Goal: Information Seeking & Learning: Understand process/instructions

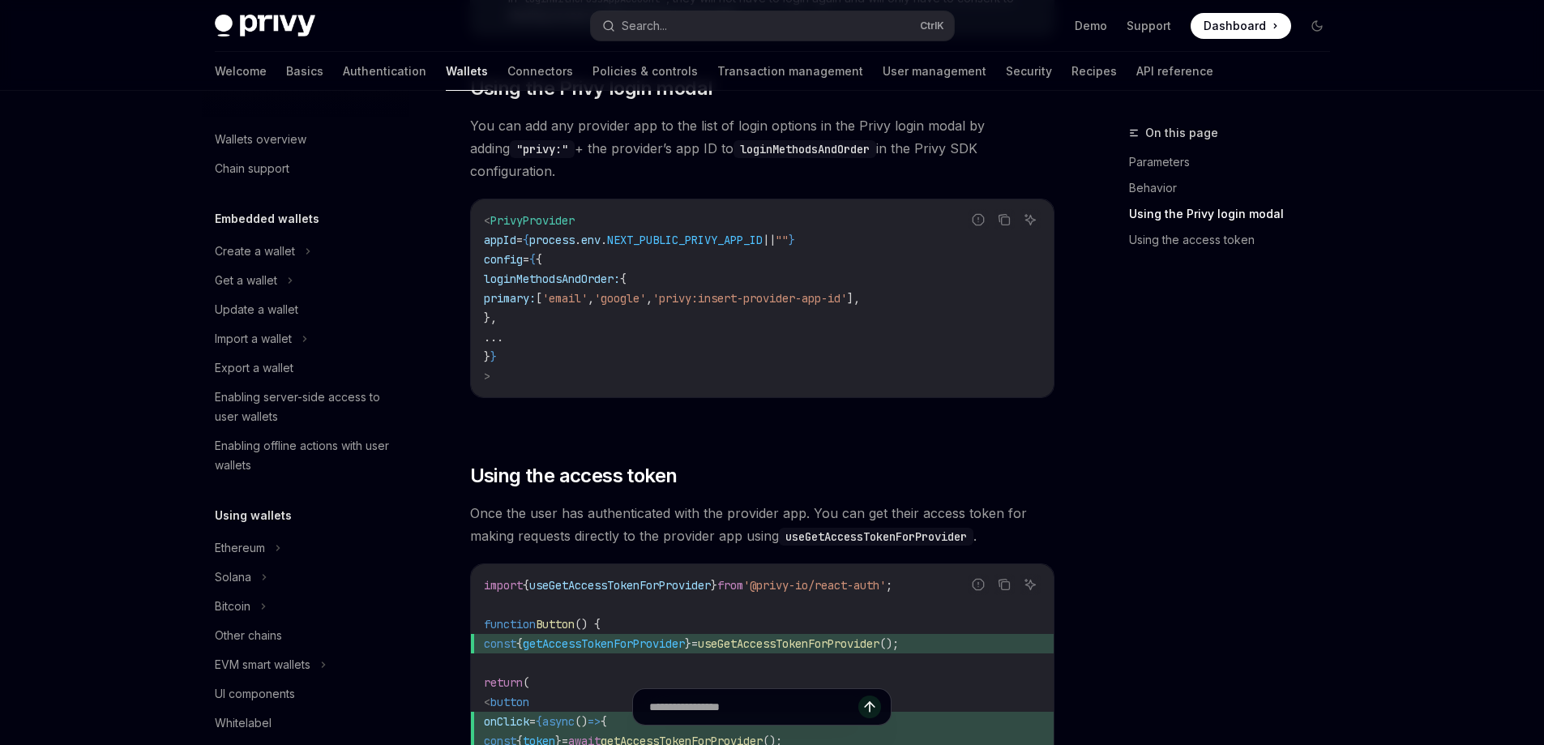
scroll to position [852, 0]
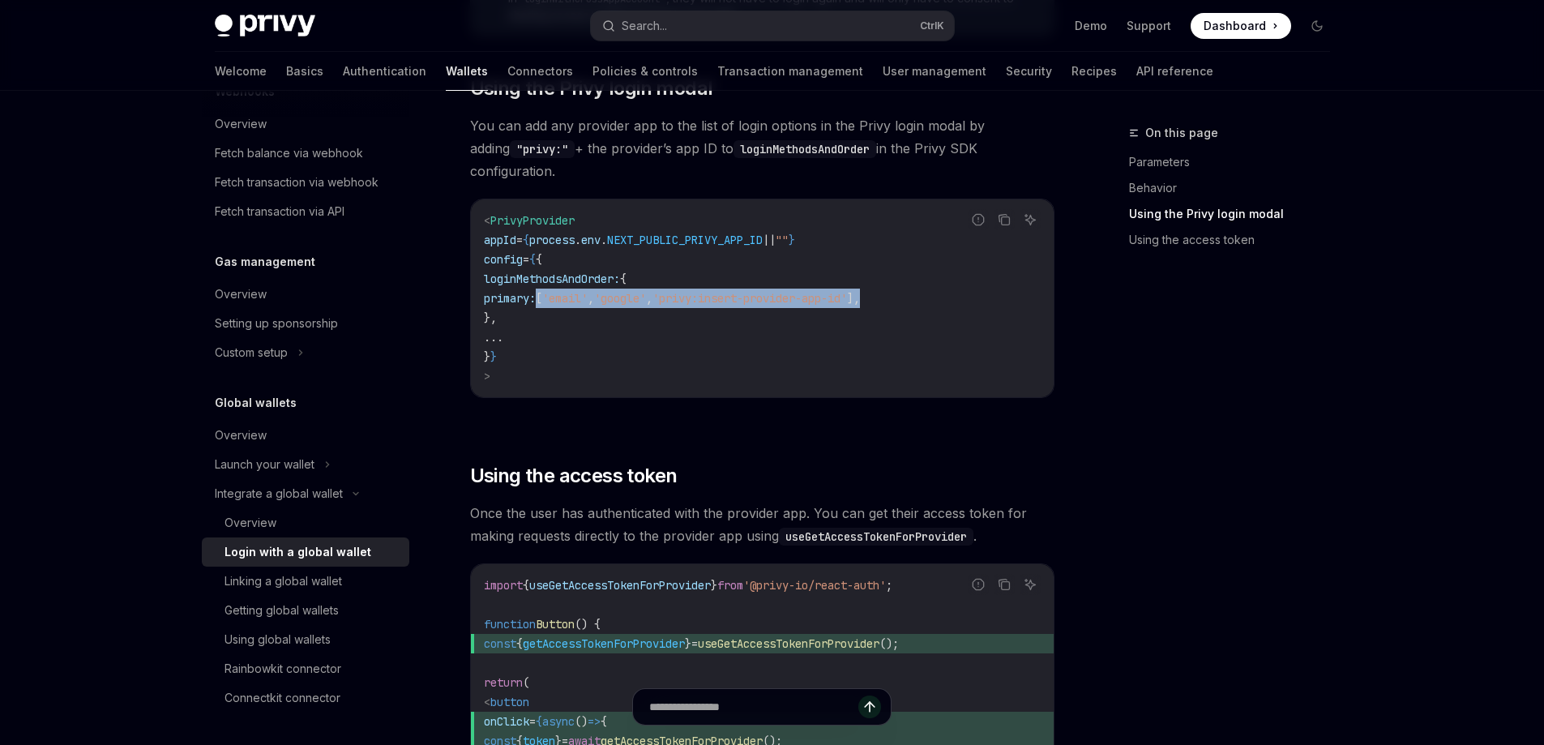
drag, startPoint x: 969, startPoint y: 277, endPoint x: 539, endPoint y: 286, distance: 429.8
click at [539, 286] on code "< PrivyProvider appId = { process . env . NEXT_PUBLIC_PRIVY_APP_ID || "" } conf…" at bounding box center [762, 298] width 557 height 175
copy span "primary: [ 'email' , 'google' , 'privy:insert-provider-app-id' ],"
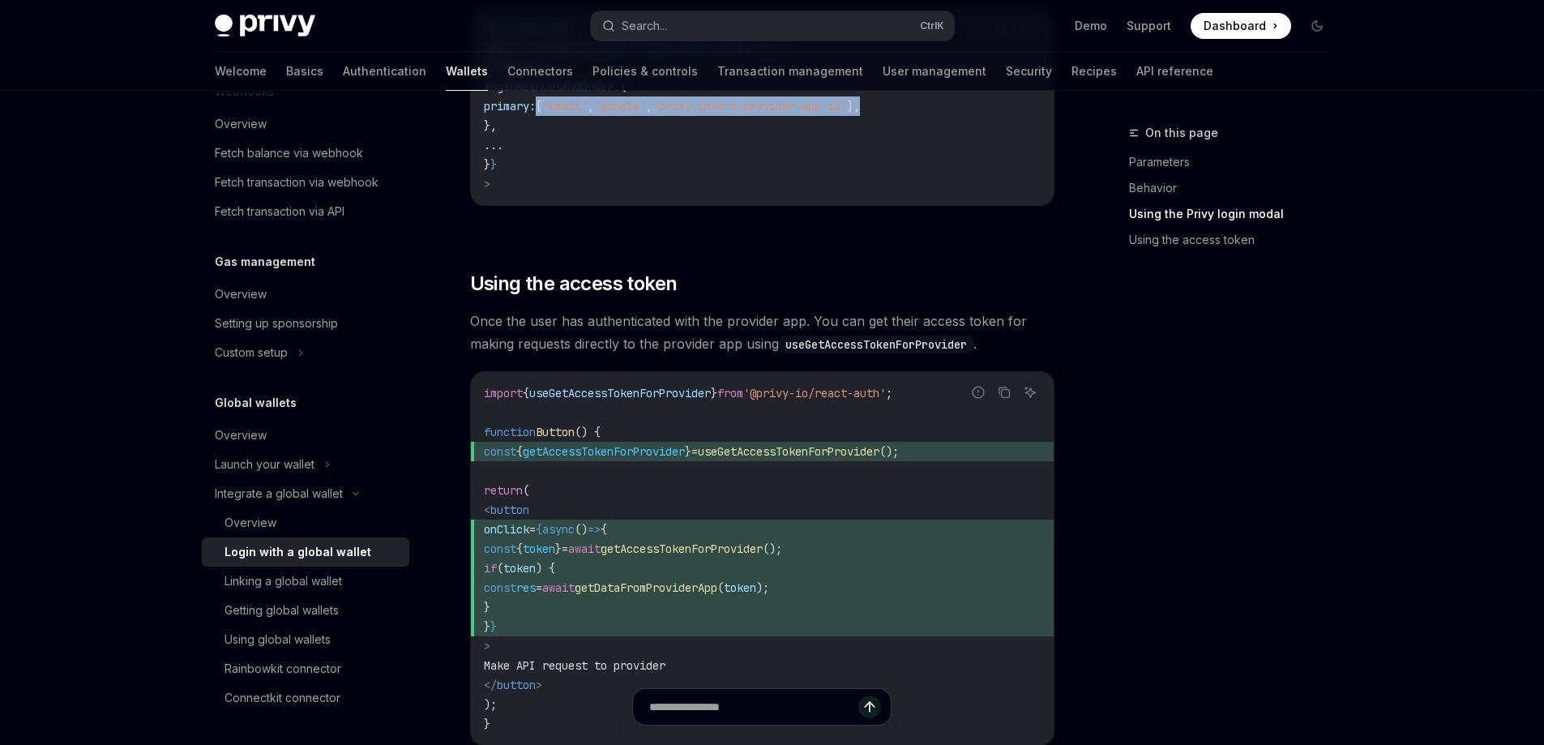
scroll to position [1640, 0]
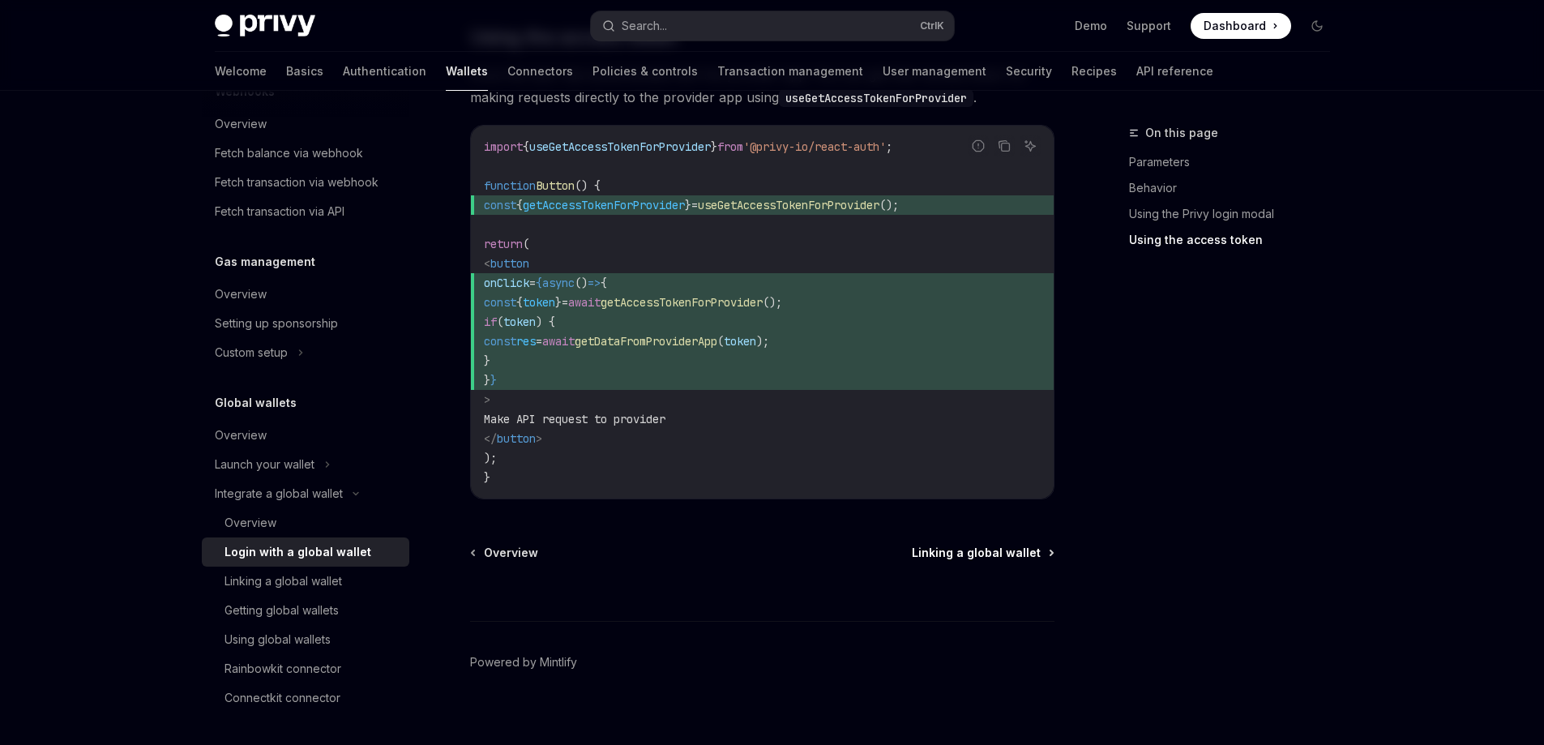
click at [1032, 545] on span "Linking a global wallet" at bounding box center [976, 553] width 129 height 16
type textarea "*"
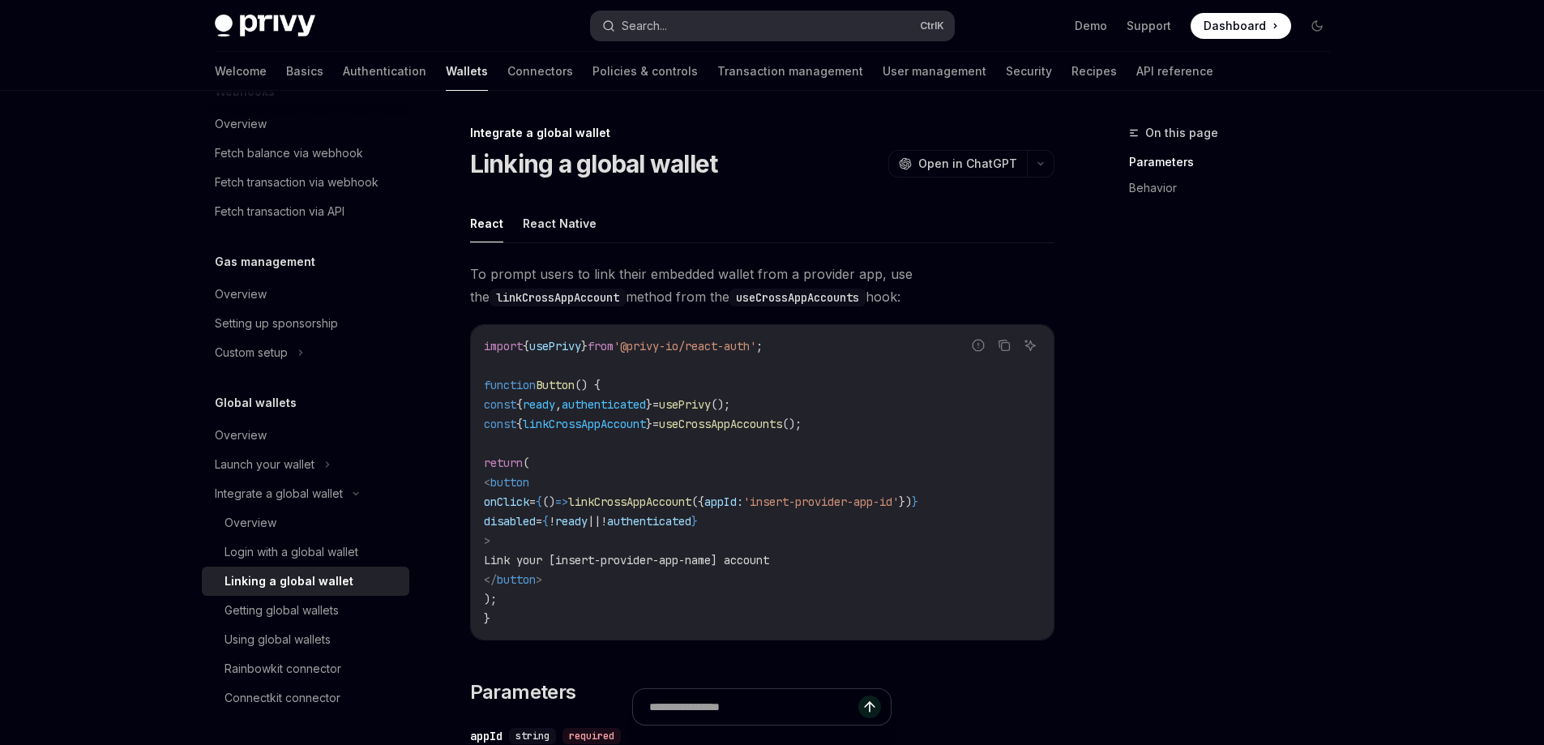
click at [735, 20] on button "Search... Ctrl K" at bounding box center [772, 25] width 363 height 29
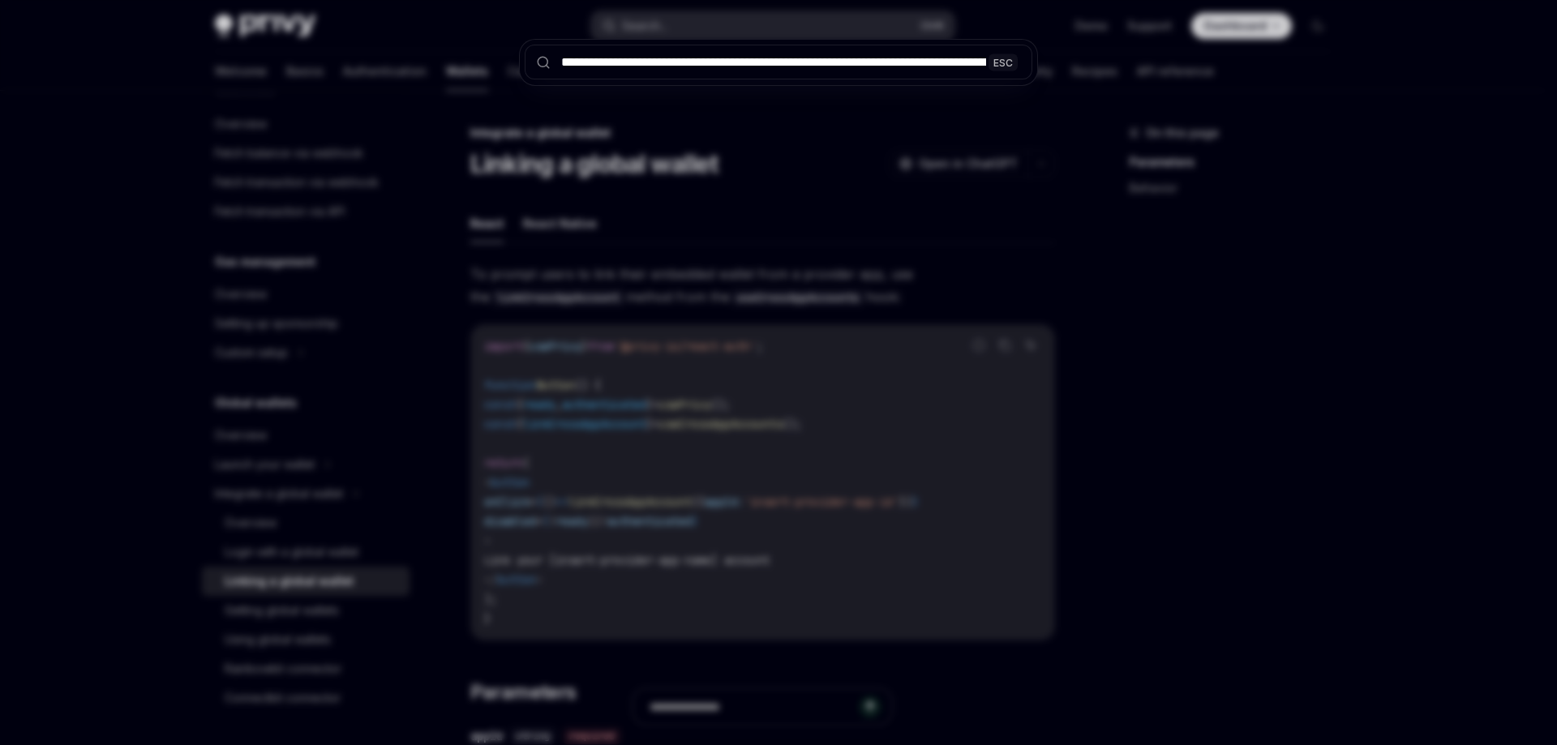
scroll to position [0, 337]
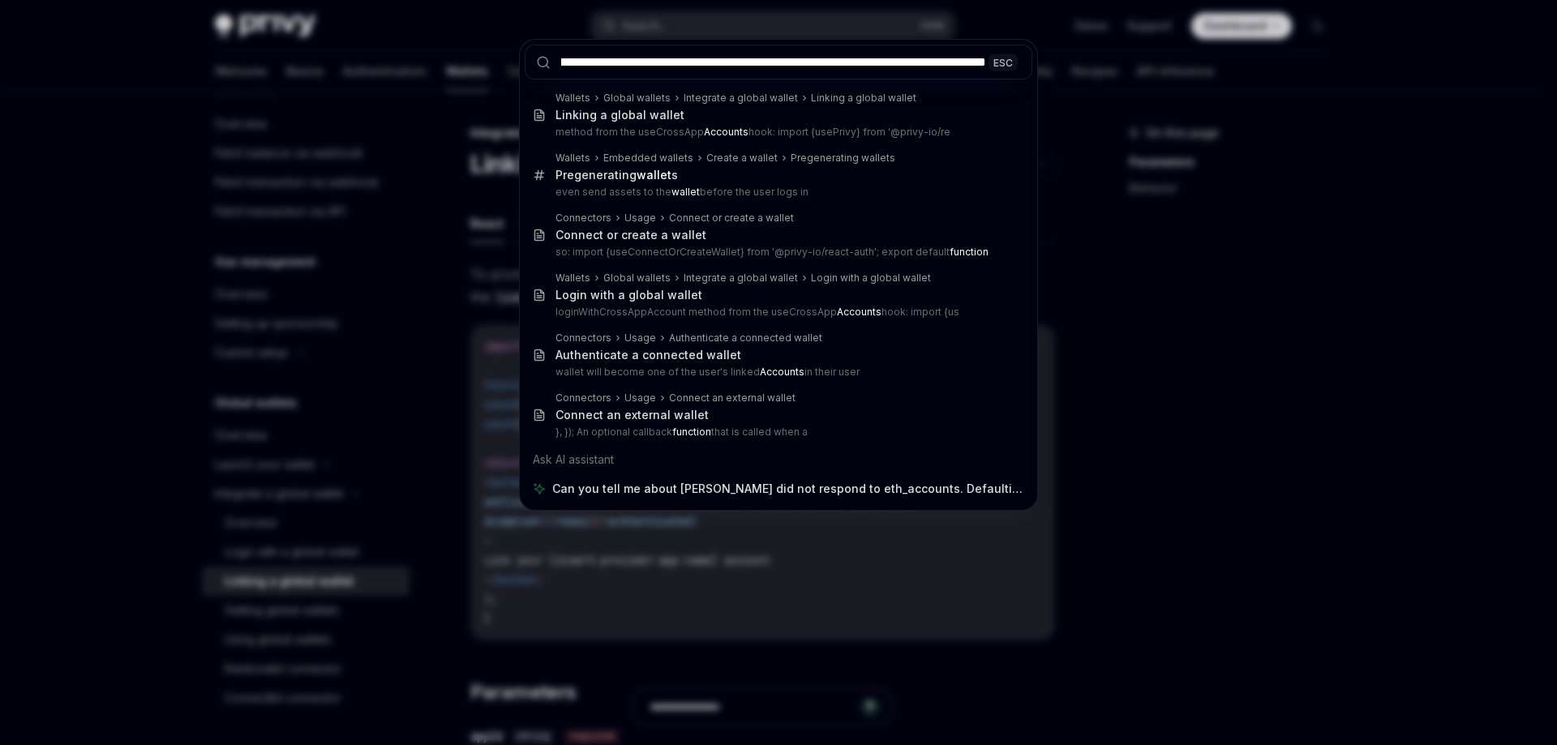
type input "**********"
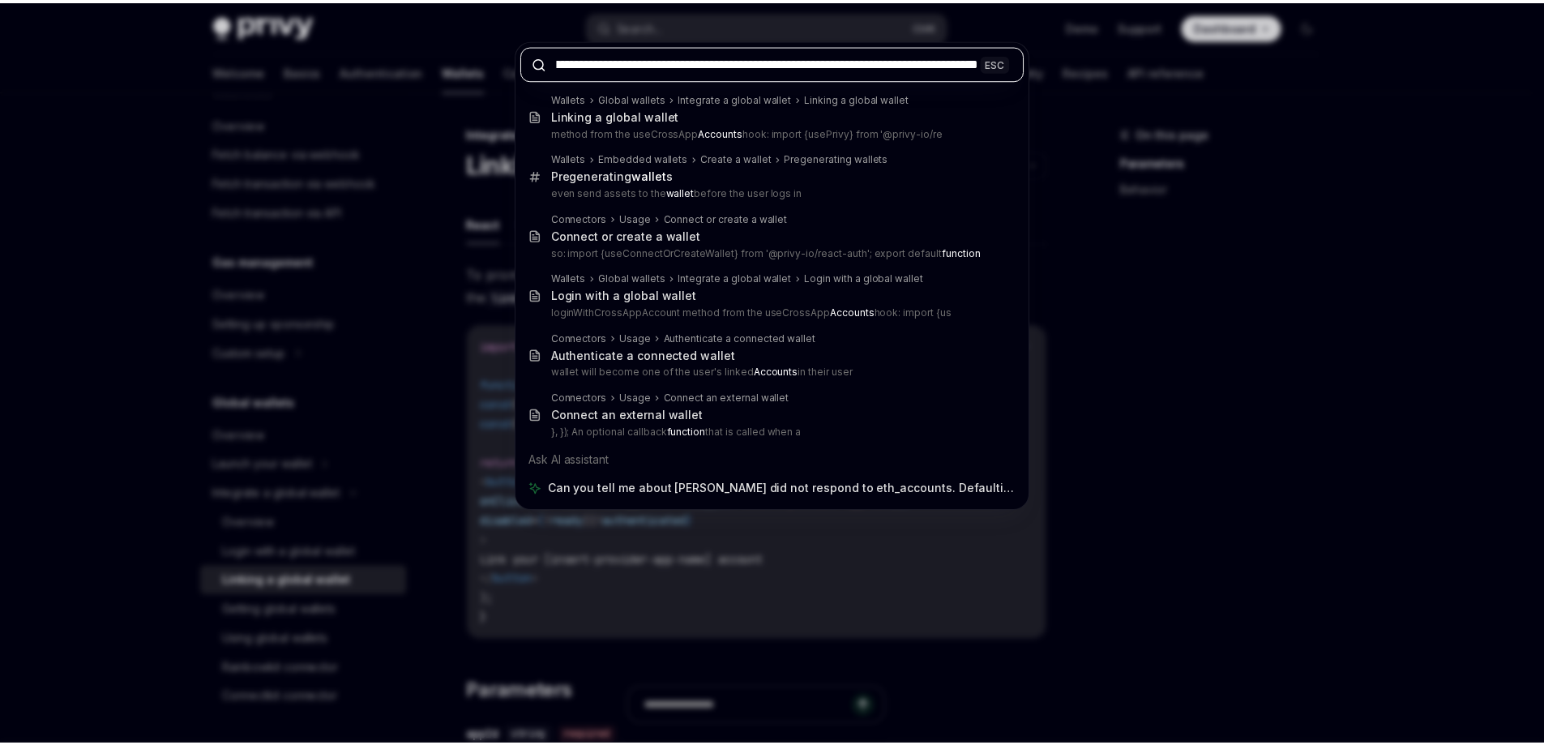
scroll to position [0, 0]
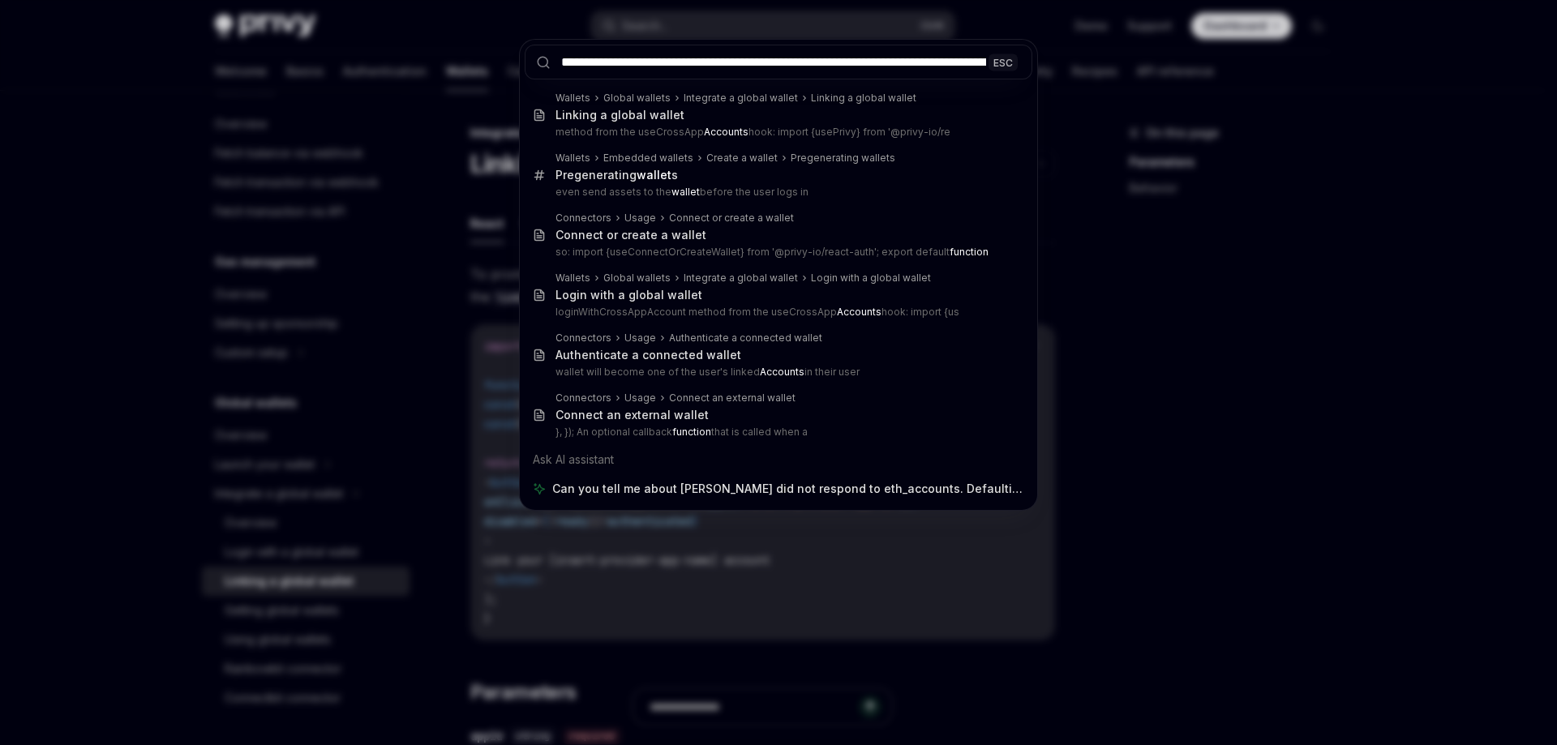
click at [1309, 380] on div "**********" at bounding box center [778, 372] width 1557 height 745
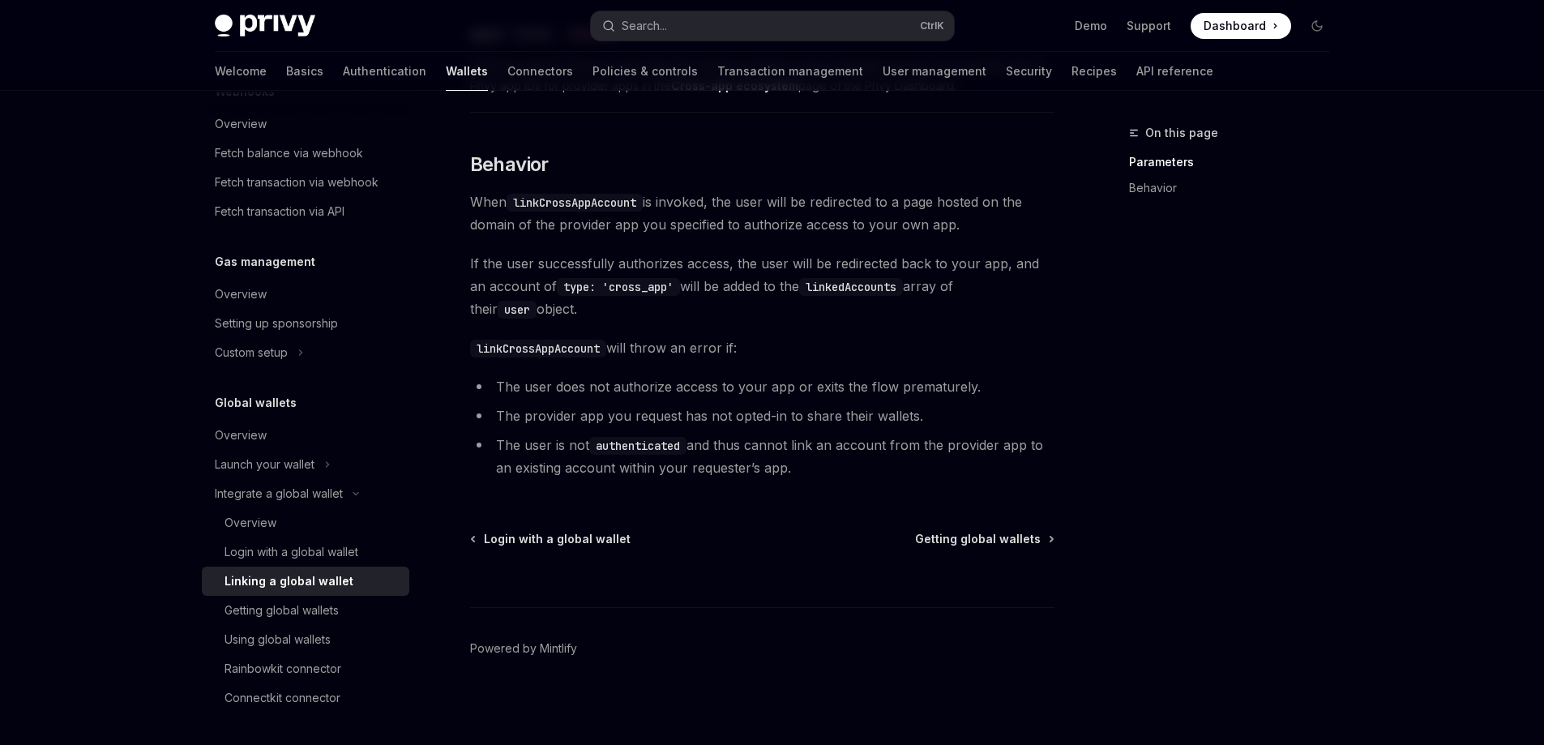
scroll to position [705, 0]
click at [996, 537] on span "Getting global wallets" at bounding box center [978, 537] width 126 height 16
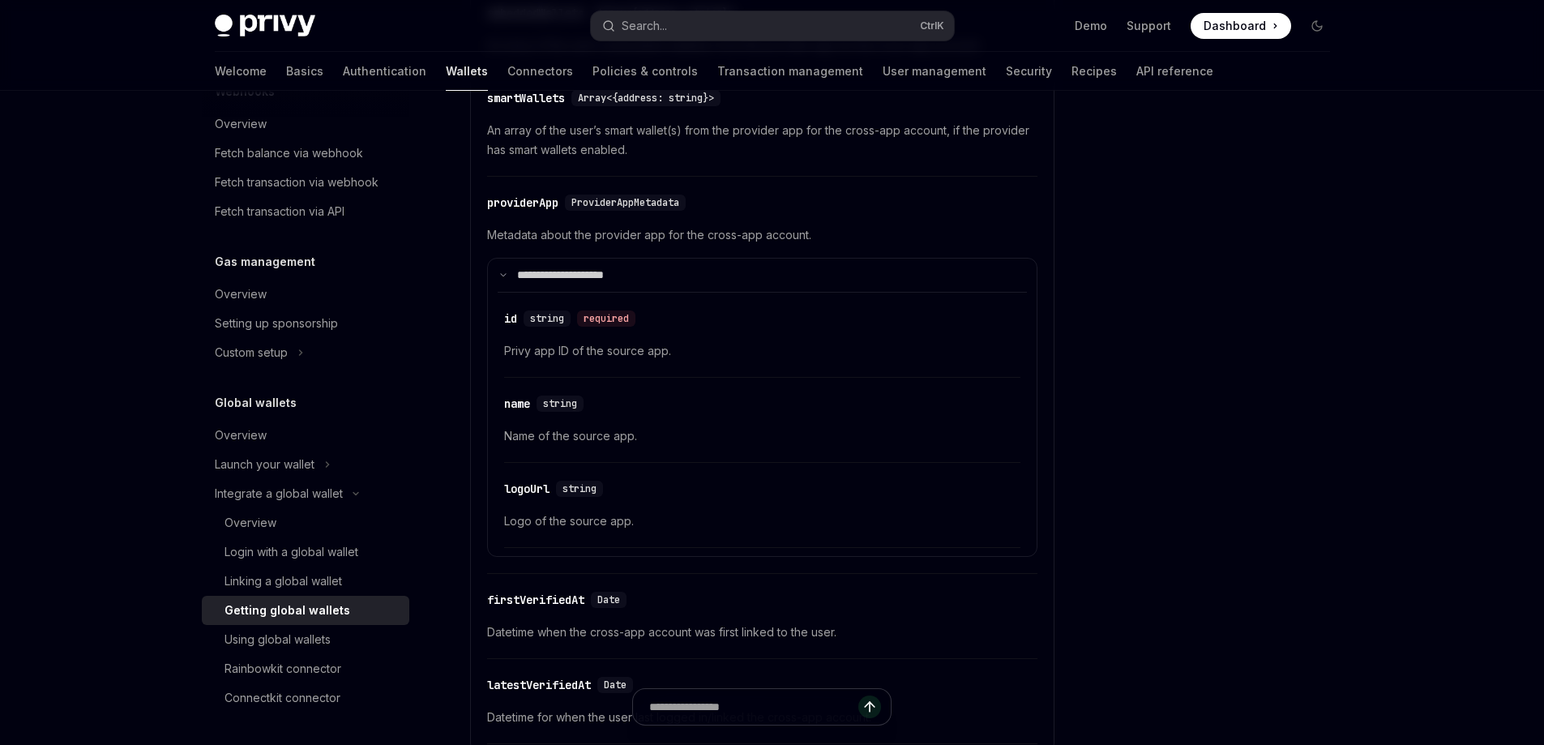
scroll to position [486, 0]
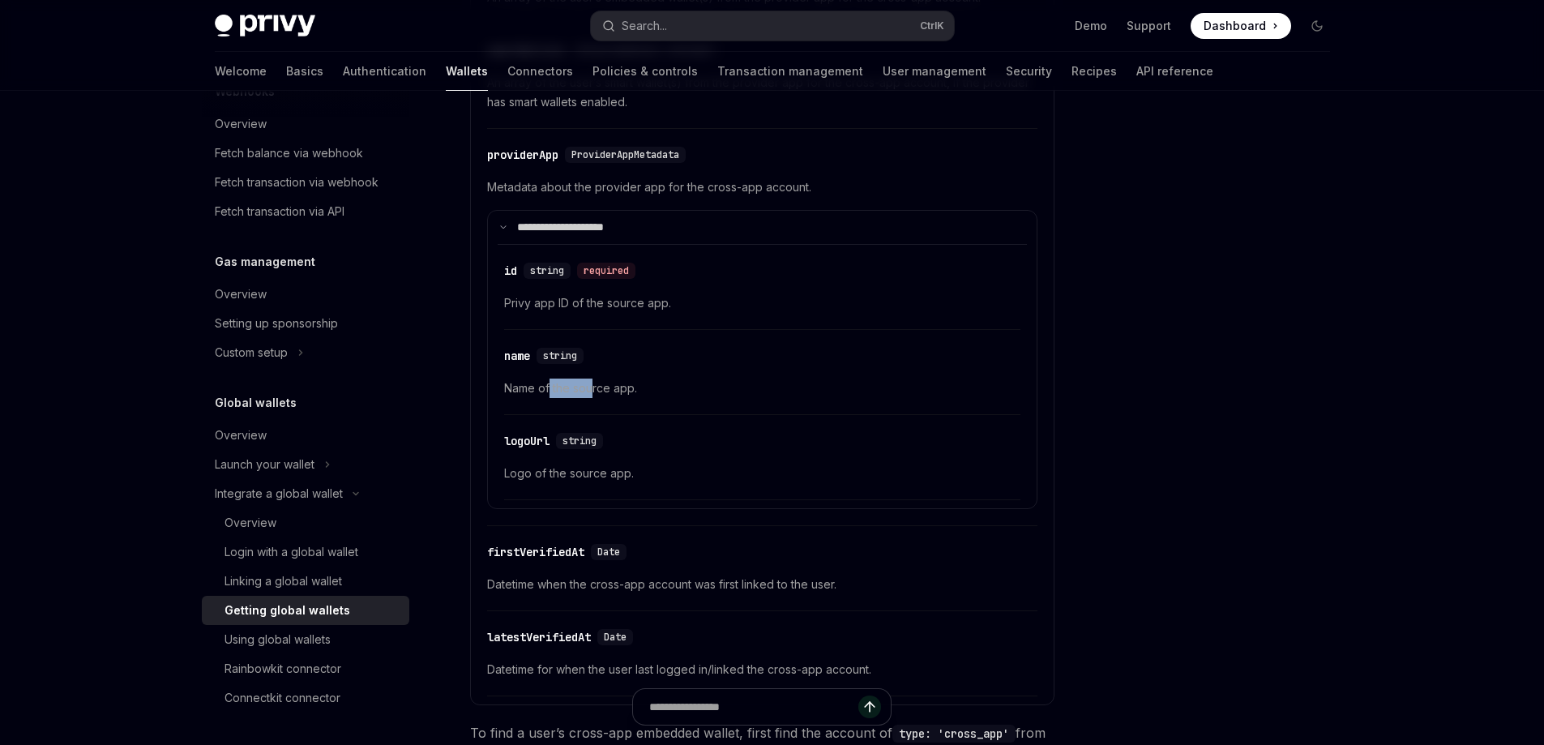
drag, startPoint x: 554, startPoint y: 396, endPoint x: 610, endPoint y: 392, distance: 56.1
click at [606, 392] on span "Name of the source app." at bounding box center [762, 388] width 516 height 19
click at [610, 392] on span "Name of the source app." at bounding box center [762, 388] width 516 height 19
click at [539, 463] on div "​ logoUrl string Logo of the source app." at bounding box center [762, 461] width 516 height 77
drag, startPoint x: 570, startPoint y: 471, endPoint x: 579, endPoint y: 471, distance: 8.9
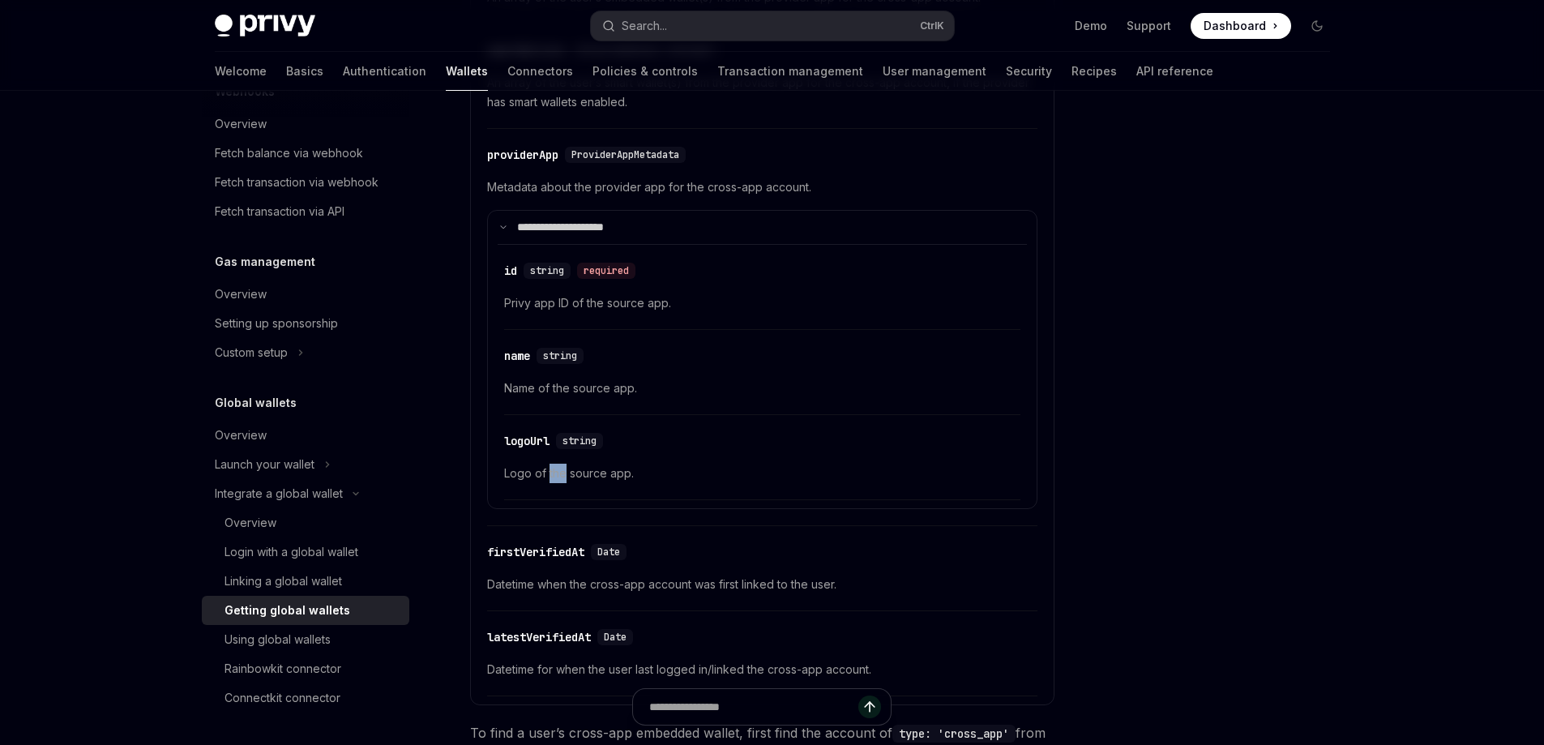
click at [571, 471] on span "Logo of the source app." at bounding box center [762, 473] width 516 height 19
click at [580, 472] on span "Logo of the source app." at bounding box center [762, 473] width 516 height 19
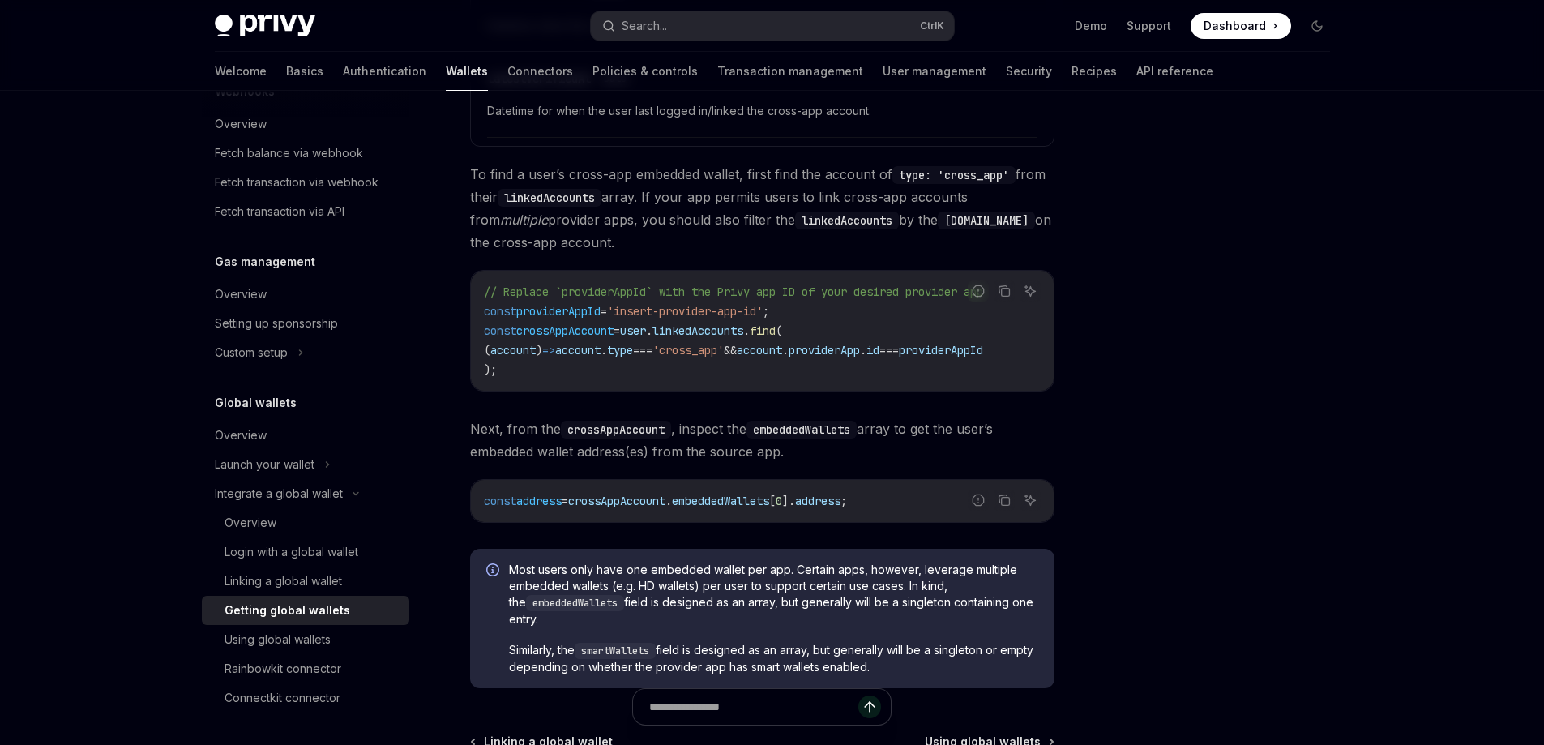
scroll to position [1054, 0]
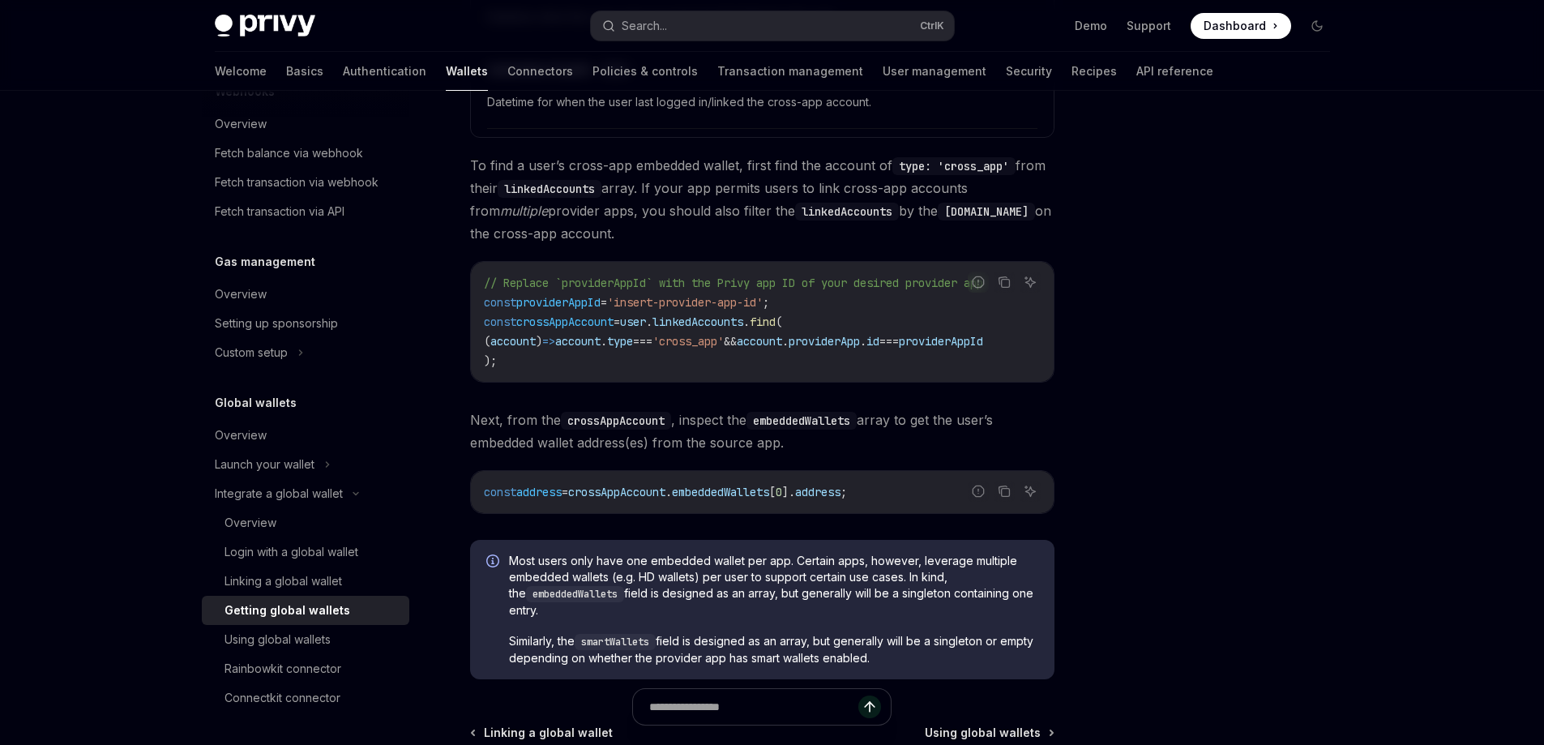
drag, startPoint x: 613, startPoint y: 379, endPoint x: 626, endPoint y: 379, distance: 13.0
click at [626, 379] on div "// Replace `providerAppId` with the Privy app ID of your desired provider app c…" at bounding box center [762, 322] width 583 height 120
click at [630, 375] on div "// Replace `providerAppId` with the Privy app ID of your desired provider app c…" at bounding box center [762, 322] width 583 height 120
drag, startPoint x: 679, startPoint y: 383, endPoint x: 693, endPoint y: 383, distance: 13.8
click at [692, 382] on div "// Replace `providerAppId` with the Privy app ID of your desired provider app c…" at bounding box center [762, 322] width 583 height 120
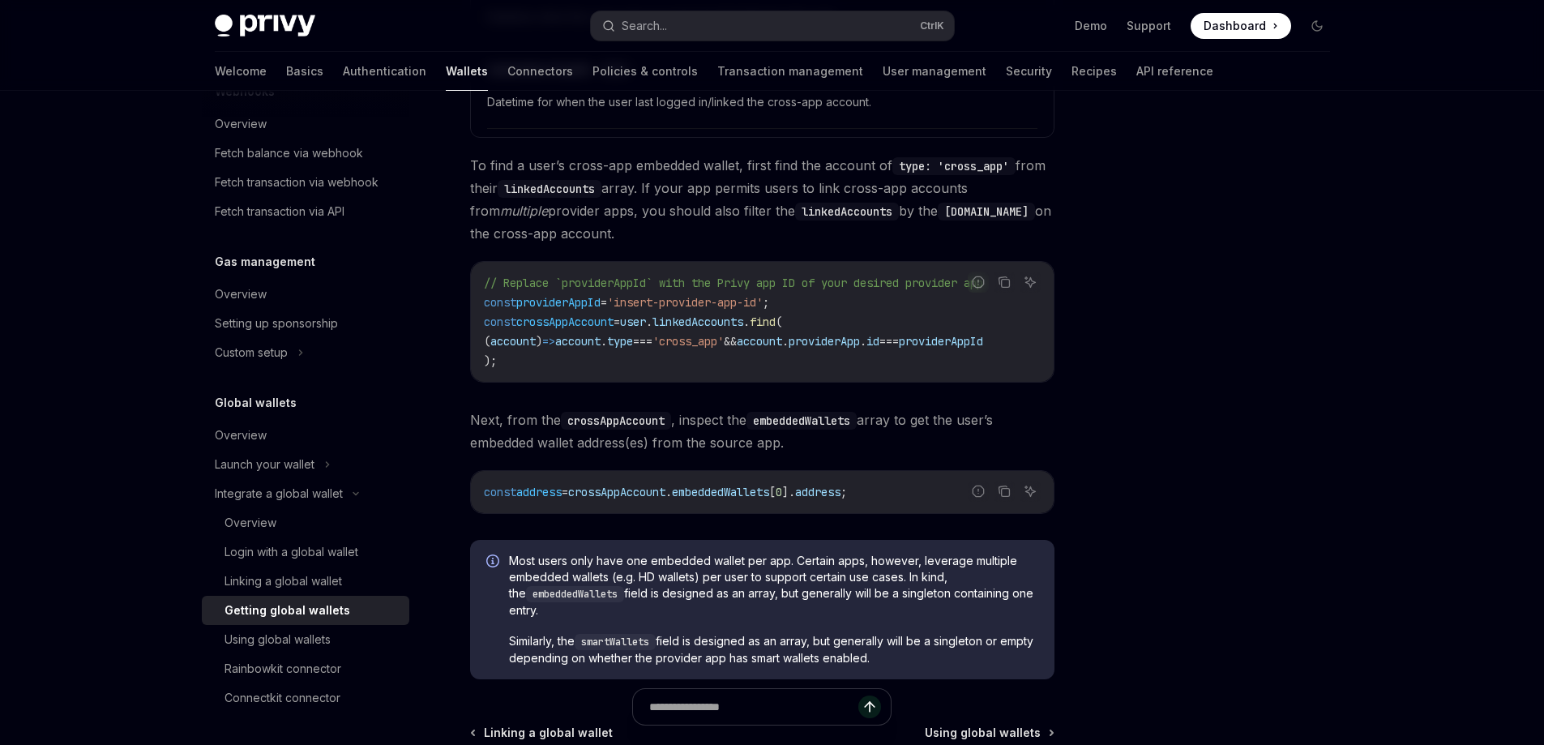
drag, startPoint x: 732, startPoint y: 379, endPoint x: 751, endPoint y: 382, distance: 18.8
click at [751, 382] on div "// Replace `providerAppId` with the Privy app ID of your desired provider app c…" at bounding box center [762, 322] width 583 height 120
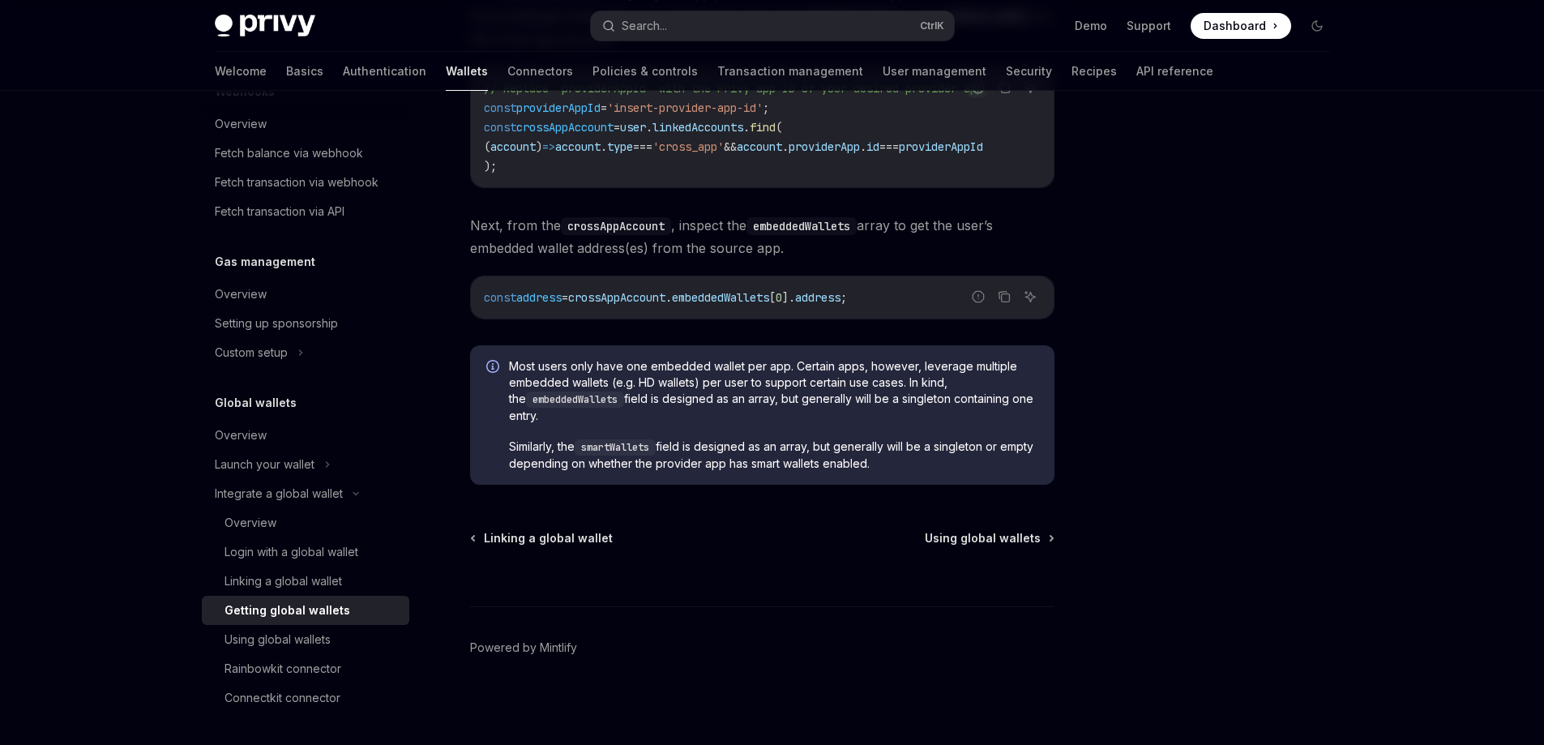
scroll to position [1257, 0]
click at [285, 643] on div "Using global wallets" at bounding box center [278, 639] width 106 height 19
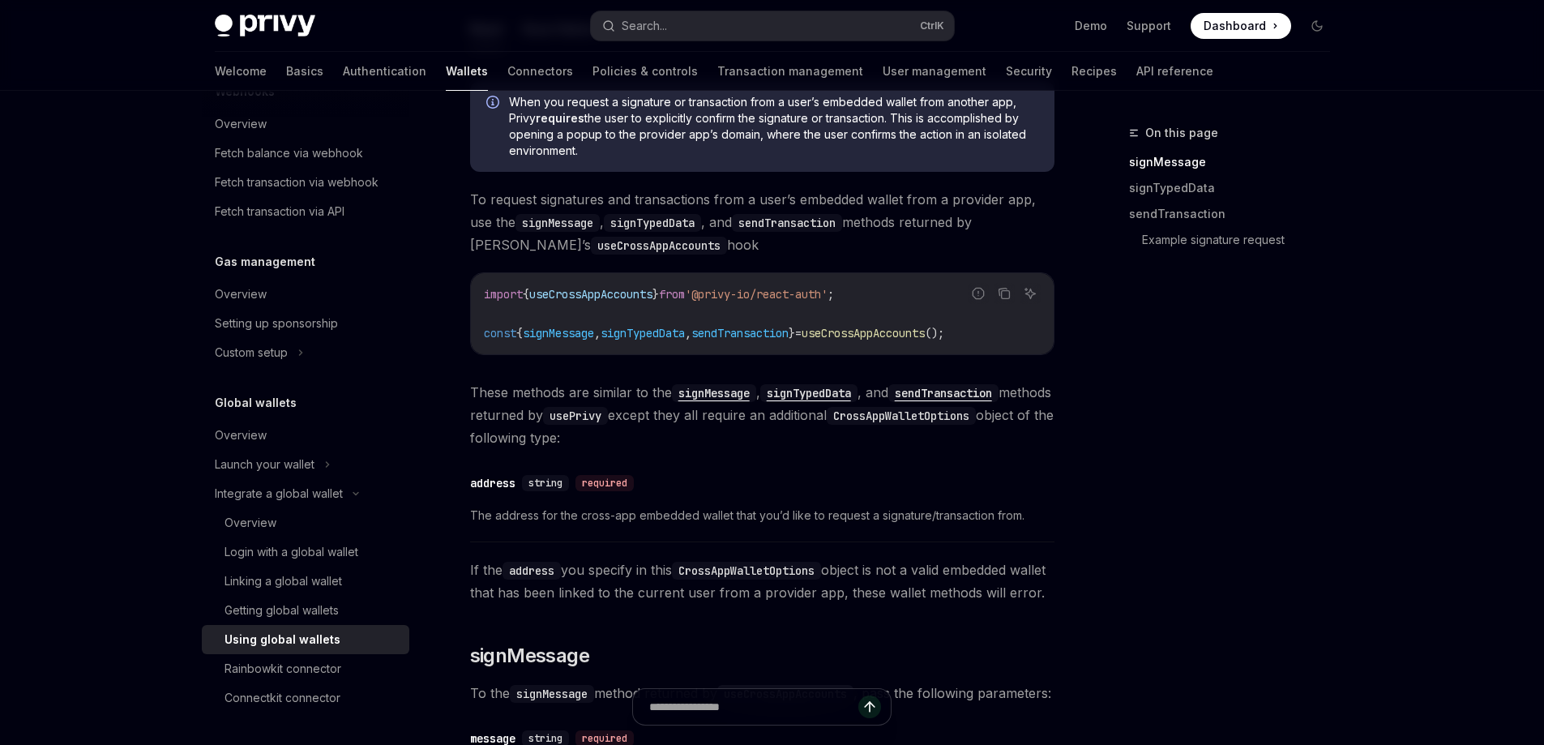
scroll to position [162, 0]
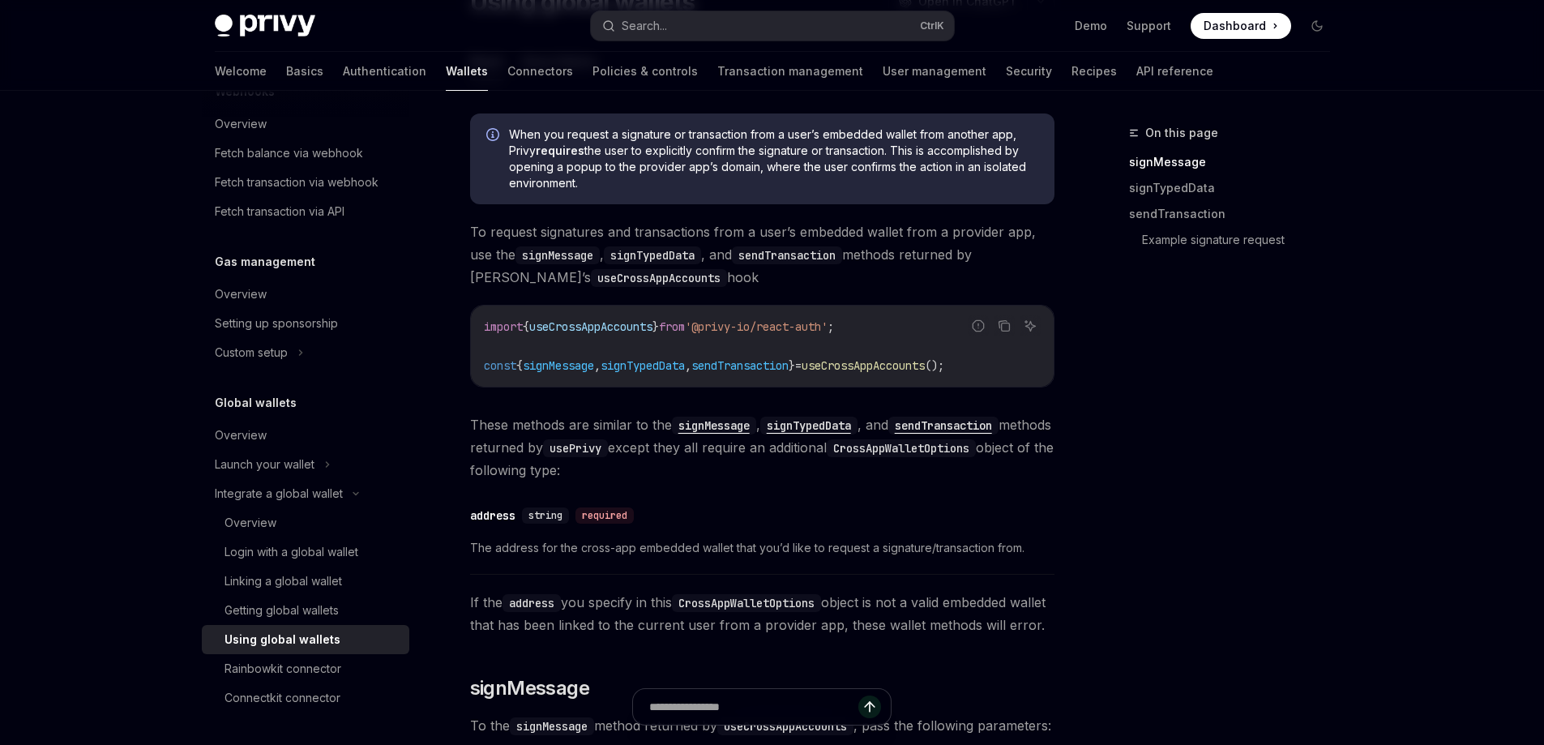
click at [1246, 32] on span "Dashboard" at bounding box center [1235, 26] width 62 height 16
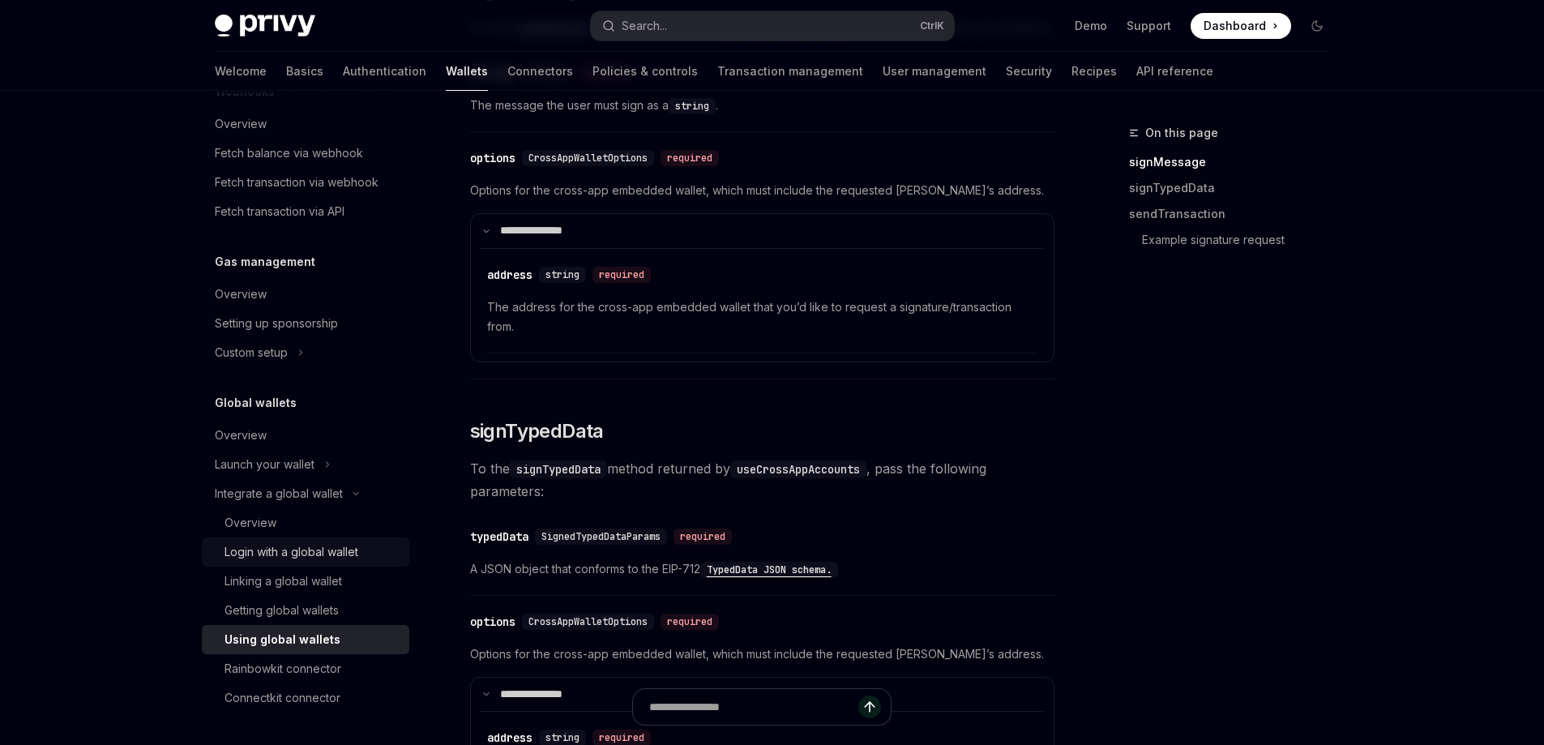
scroll to position [1054, 0]
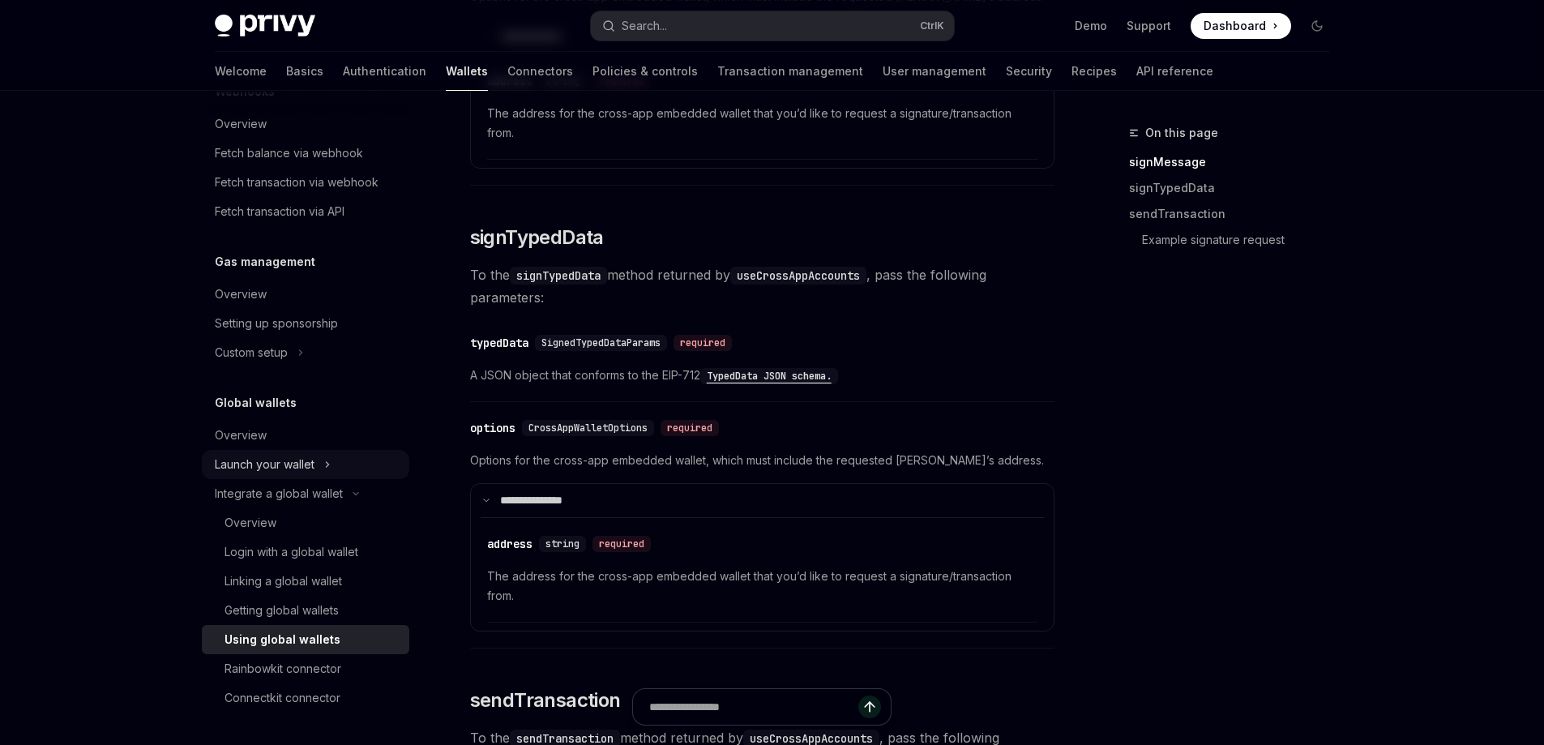
click at [330, 460] on icon at bounding box center [327, 464] width 6 height 19
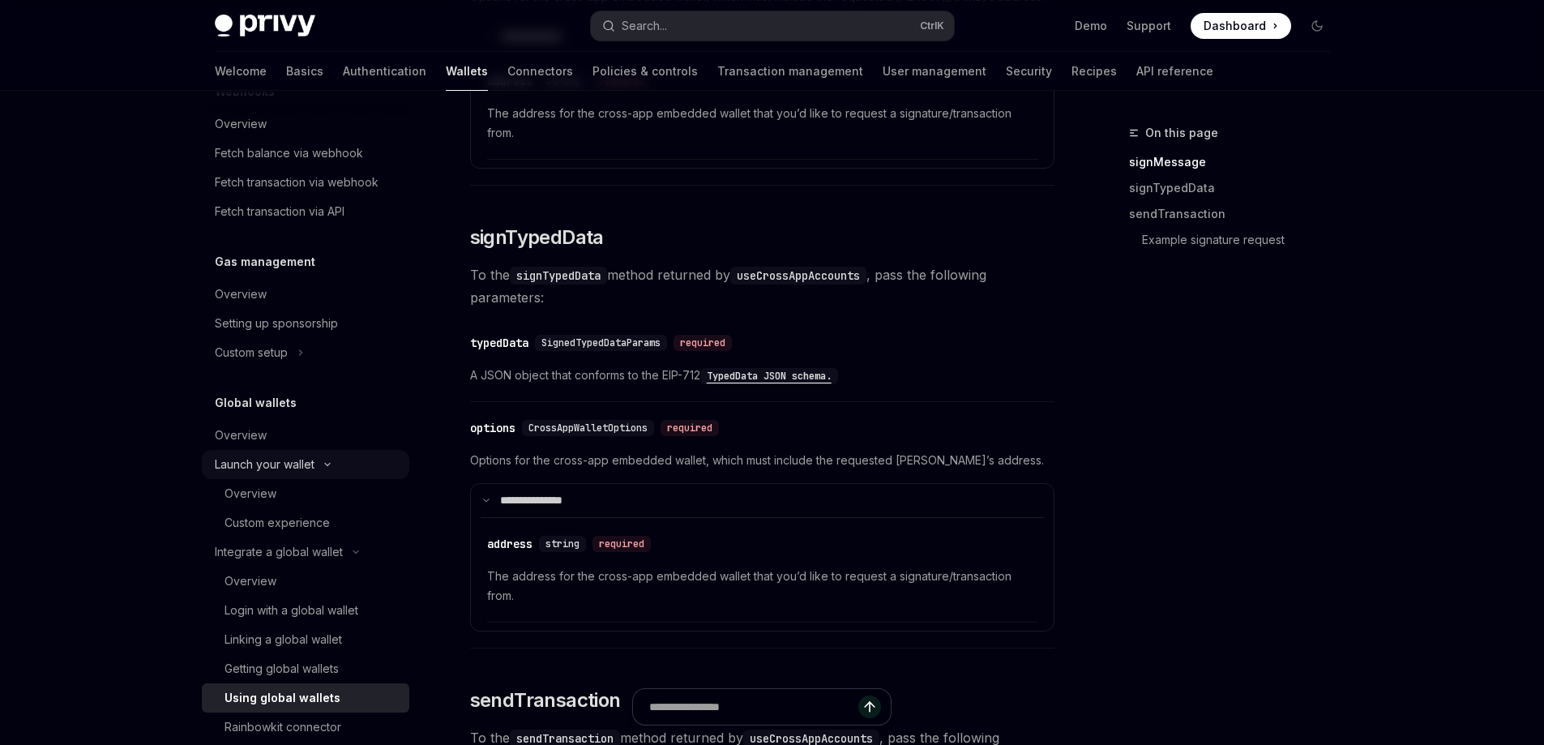
type textarea "*"
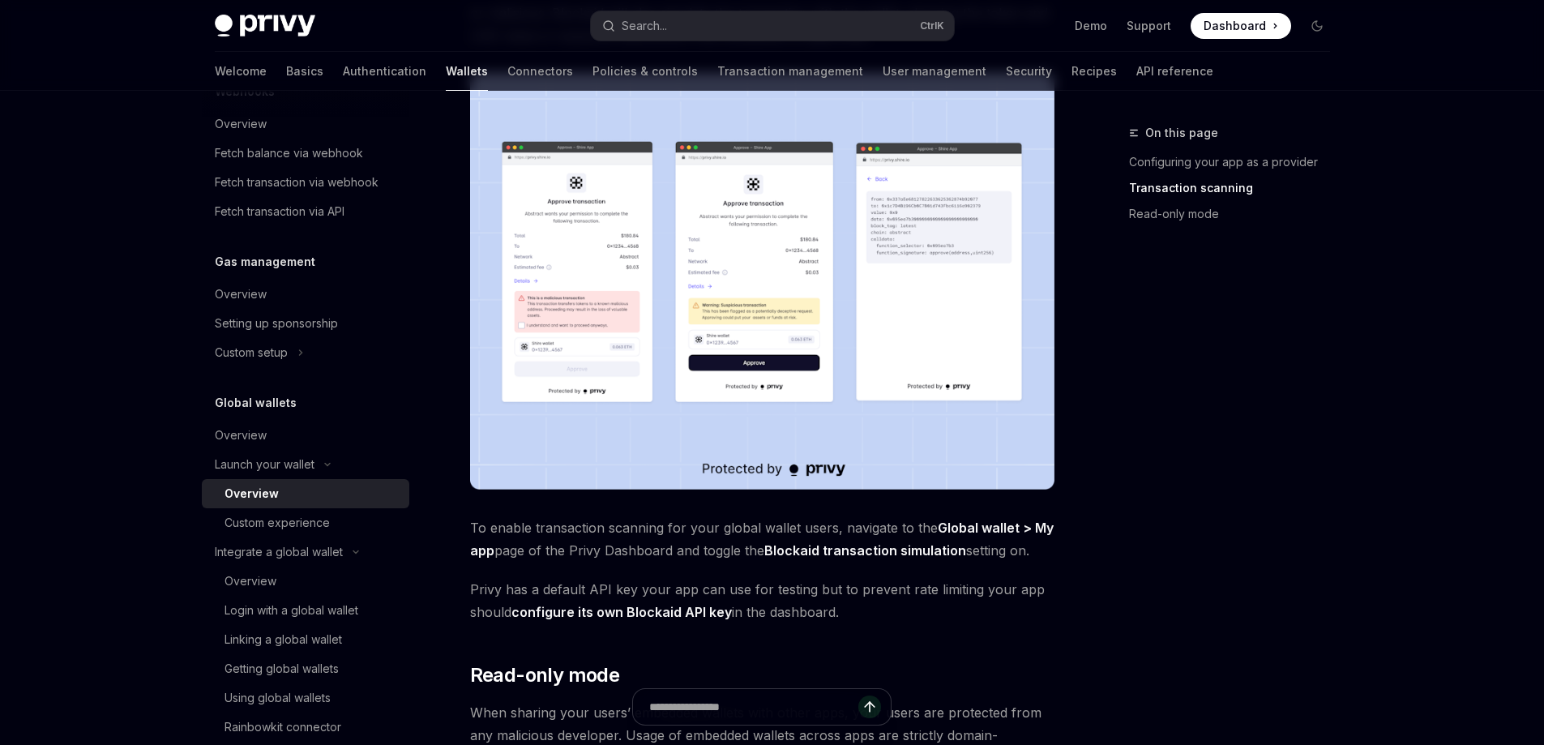
scroll to position [1347, 0]
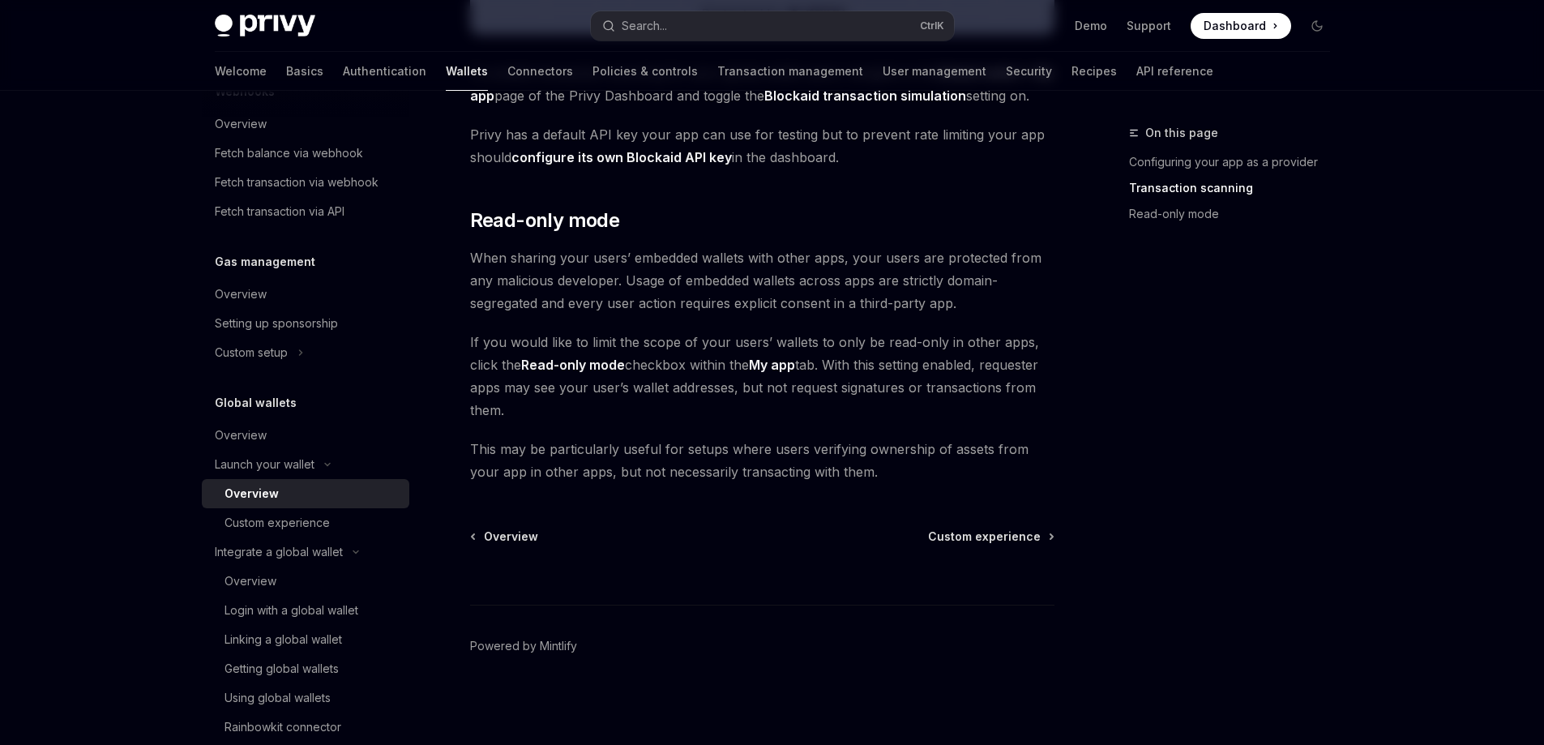
click at [1010, 547] on div at bounding box center [762, 575] width 585 height 60
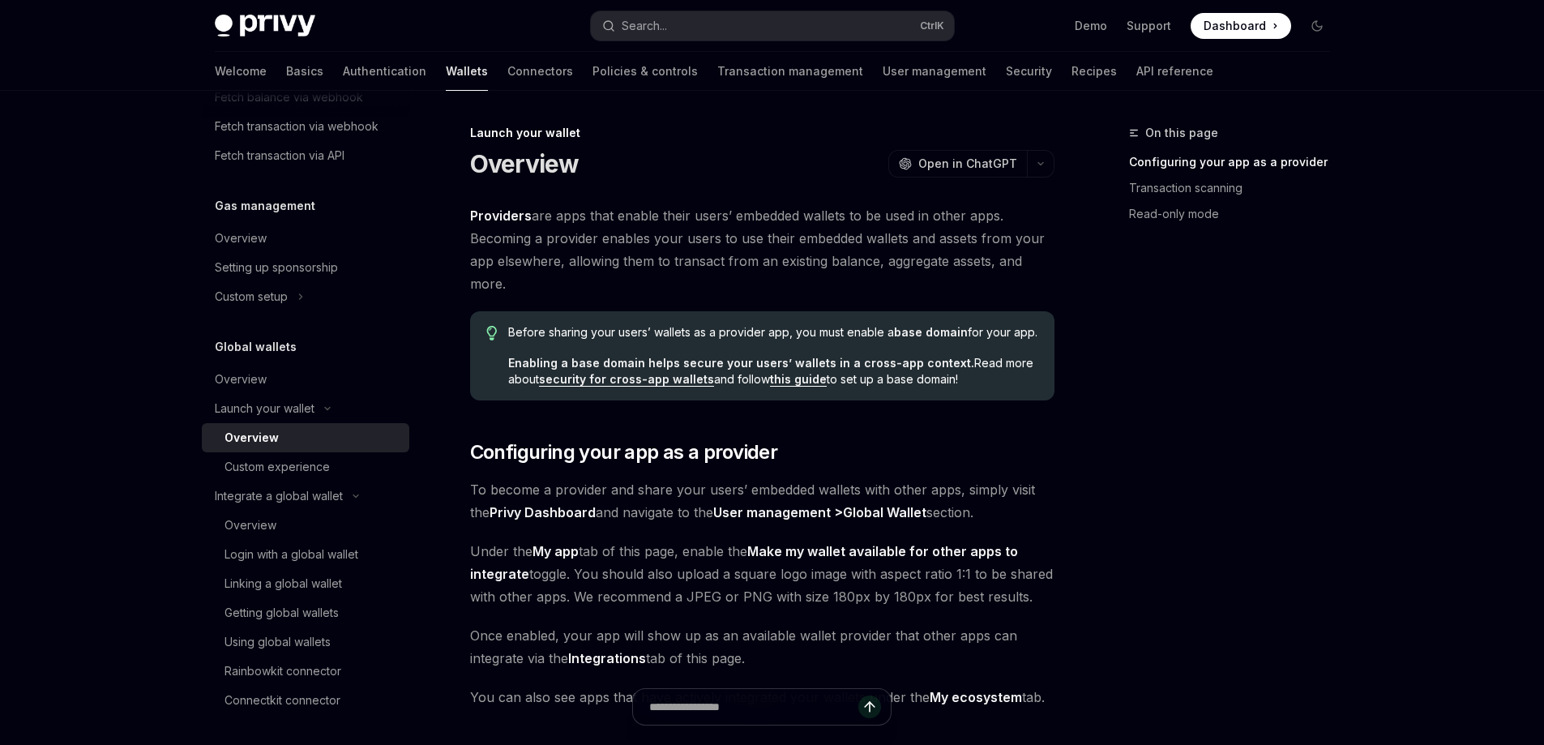
scroll to position [910, 0]
click at [272, 643] on div "Using global wallets" at bounding box center [278, 639] width 106 height 19
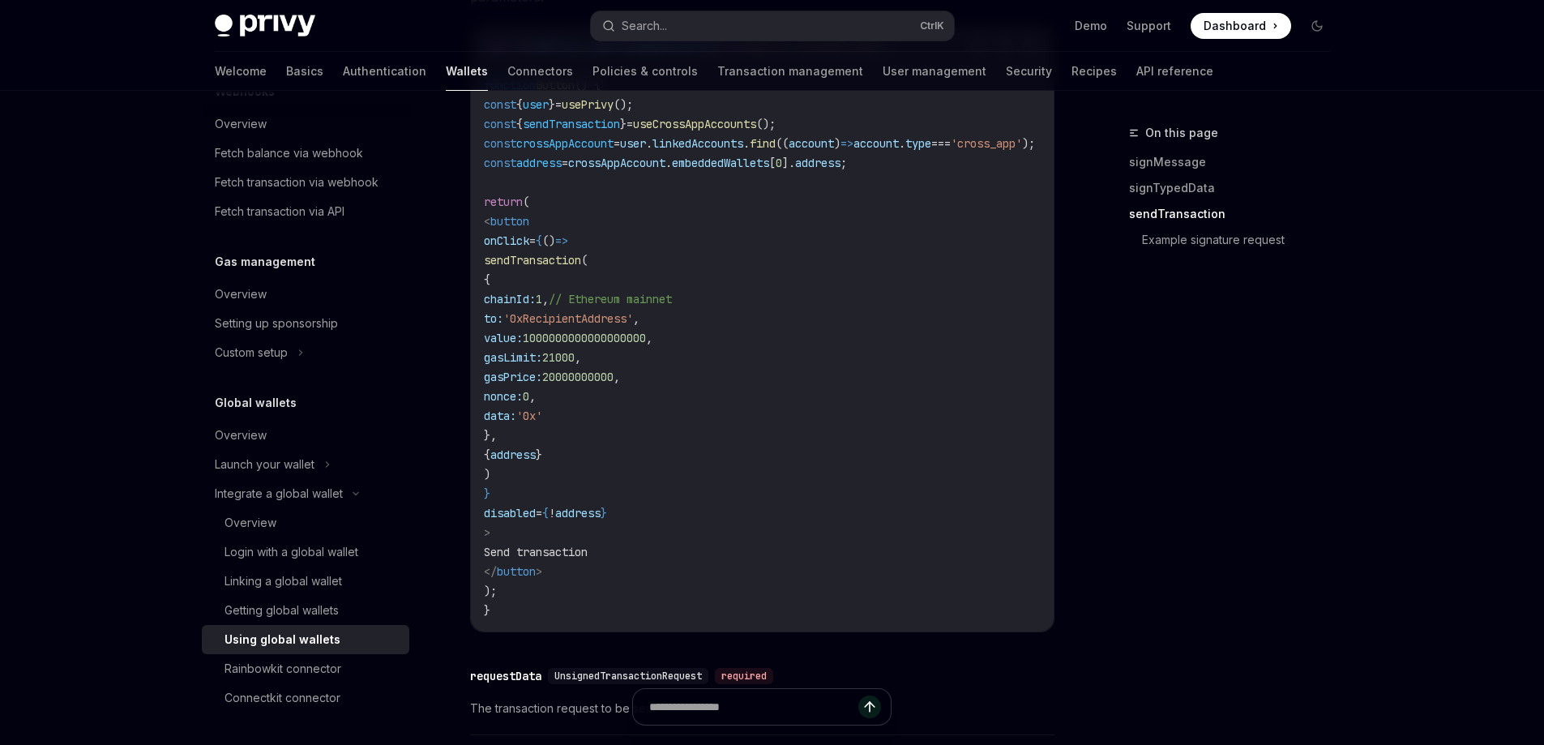
scroll to position [1836, 0]
